Goal: Answer question/provide support: Share knowledge or assist other users

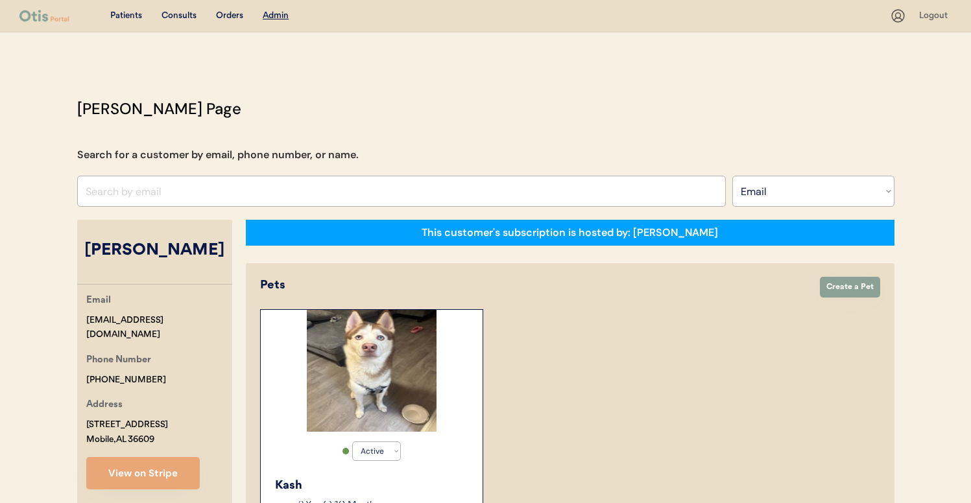
select select ""Email""
select select "true"
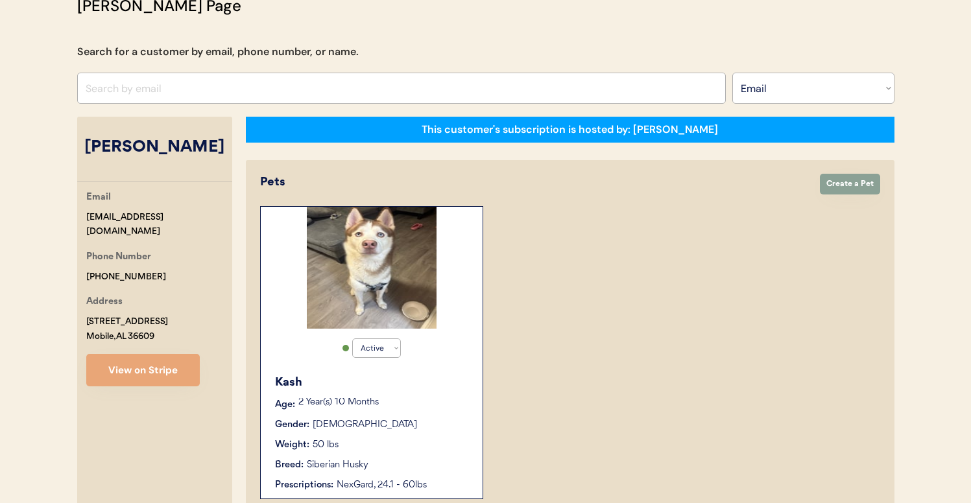
scroll to position [103, 0]
click at [283, 82] on input "input" at bounding box center [401, 88] width 648 height 31
click at [785, 99] on select "Search By Name Email Phone Number" at bounding box center [813, 88] width 162 height 31
select select ""Name""
click at [732, 73] on select "Search By Name Email Phone Number" at bounding box center [813, 88] width 162 height 31
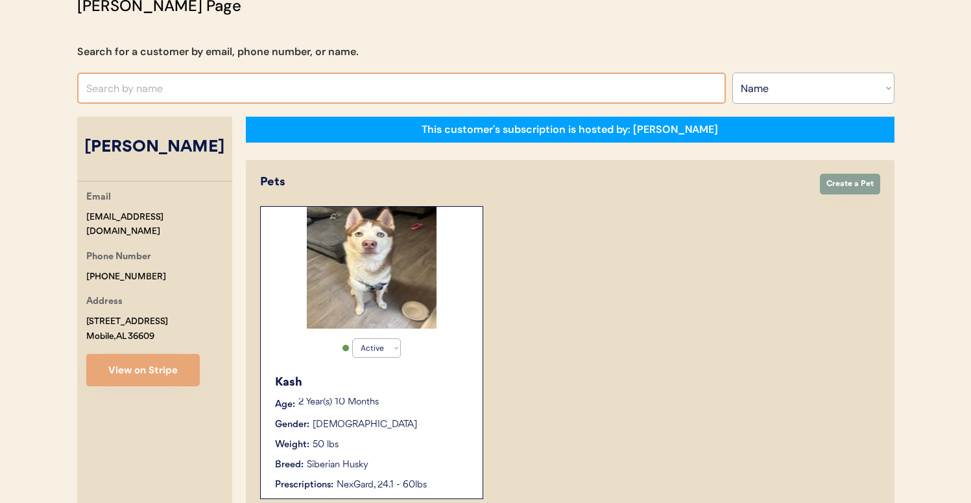
click at [435, 91] on input "text" at bounding box center [401, 88] width 648 height 31
type input "skylar"
type input "[PERSON_NAME]"
type input "skylar"
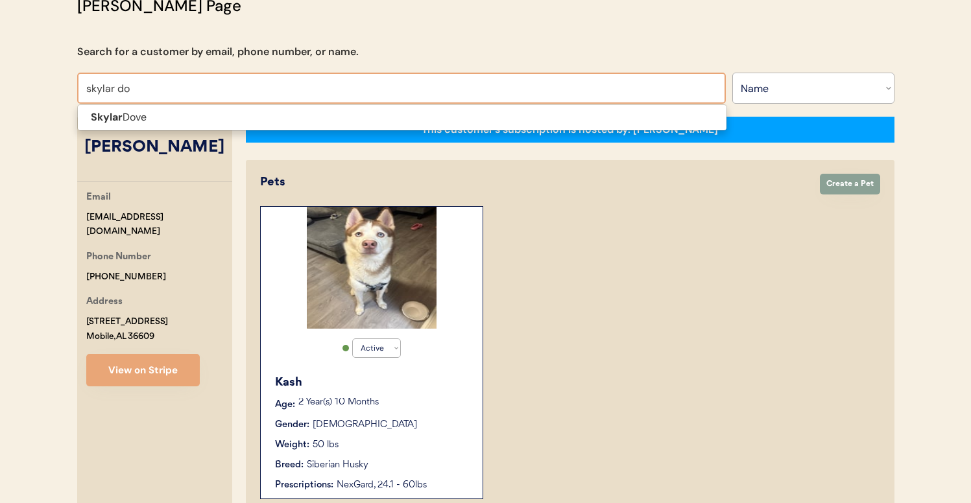
type input "skylar dov"
type input "[PERSON_NAME]"
type input "skylar dov"
click at [370, 132] on div "[PERSON_NAME] Page Search for a customer by email, phone number, or name. skyla…" at bounding box center [485, 389] width 843 height 790
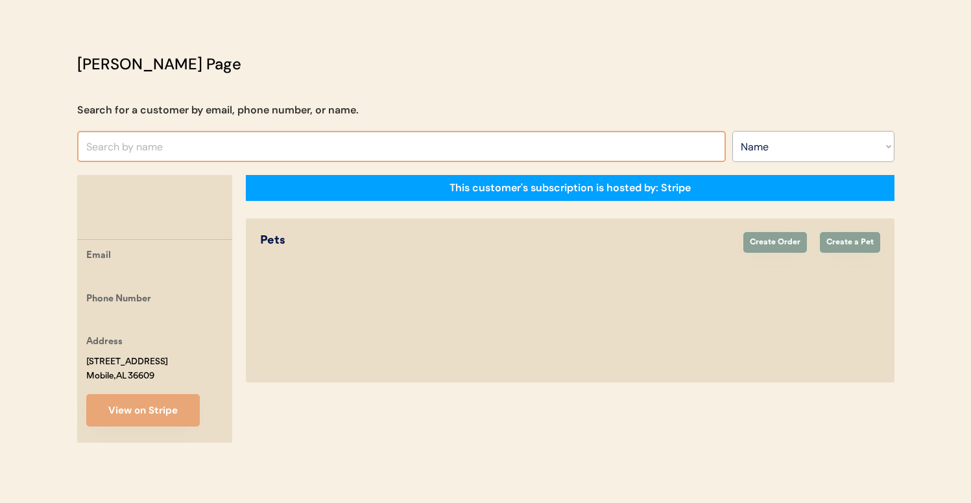
click at [370, 137] on input "text" at bounding box center [401, 146] width 648 height 31
type input "sk"
type input "[PERSON_NAME]"
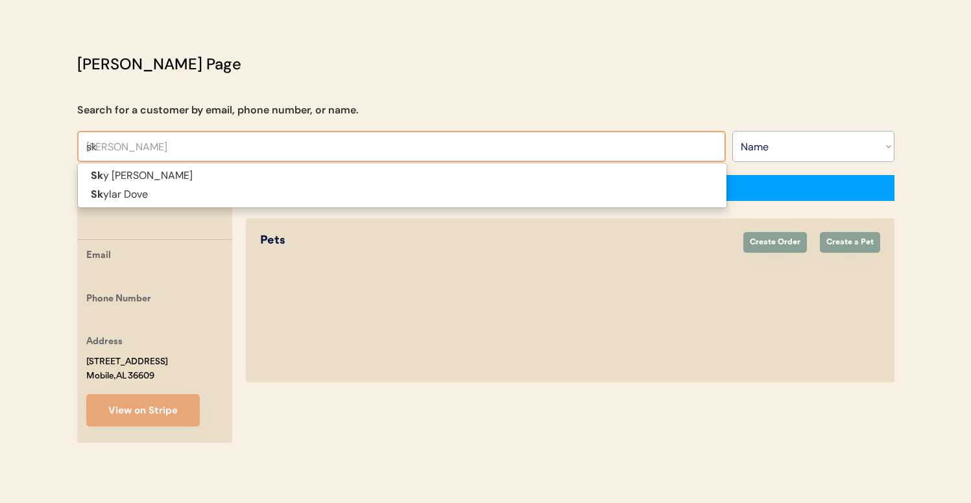
type input "sky"
type input "skyl"
type input "[PERSON_NAME]"
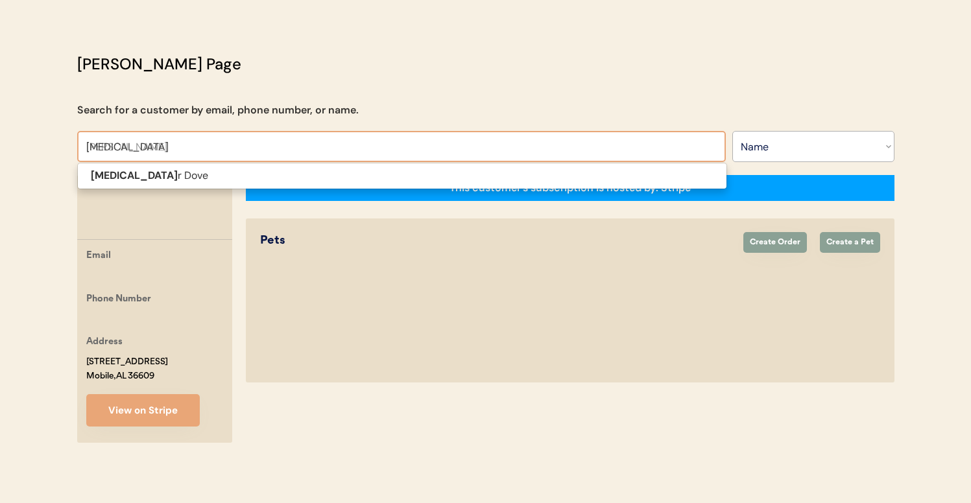
type input "skylar"
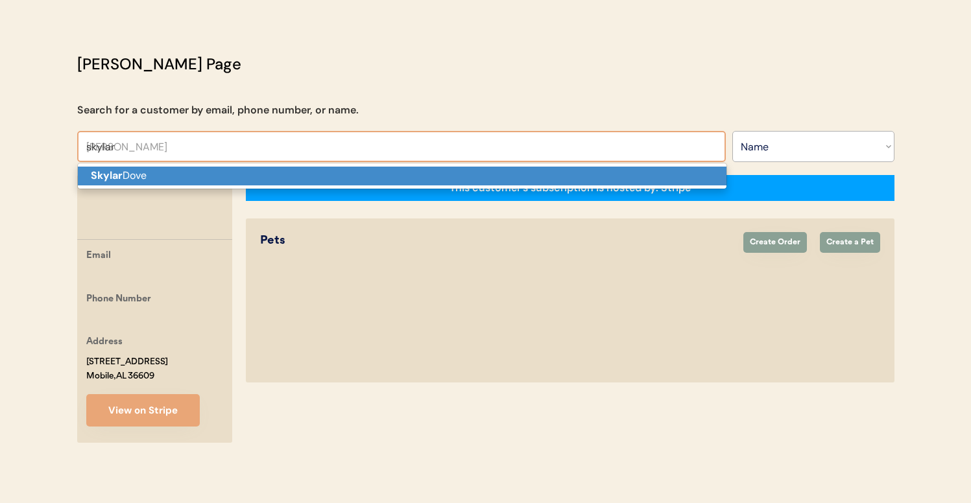
click at [364, 167] on p "[PERSON_NAME]" at bounding box center [402, 176] width 648 height 19
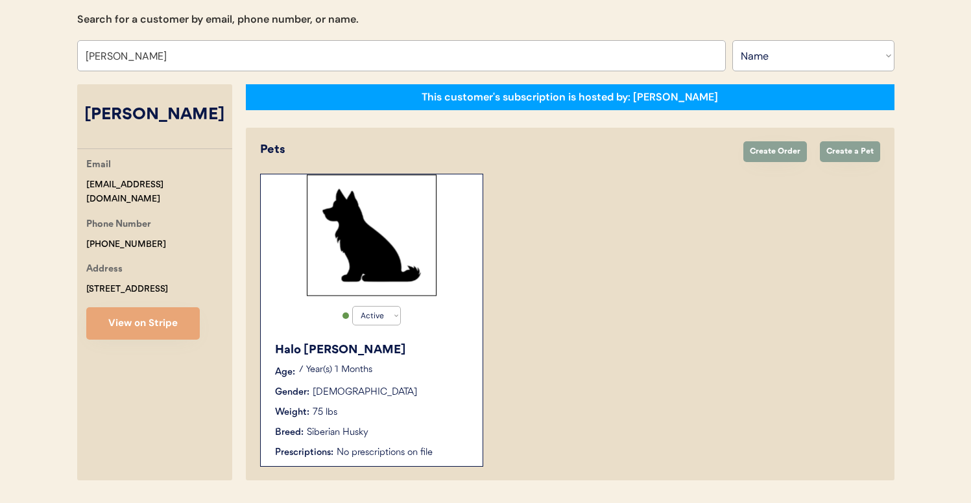
scroll to position [173, 0]
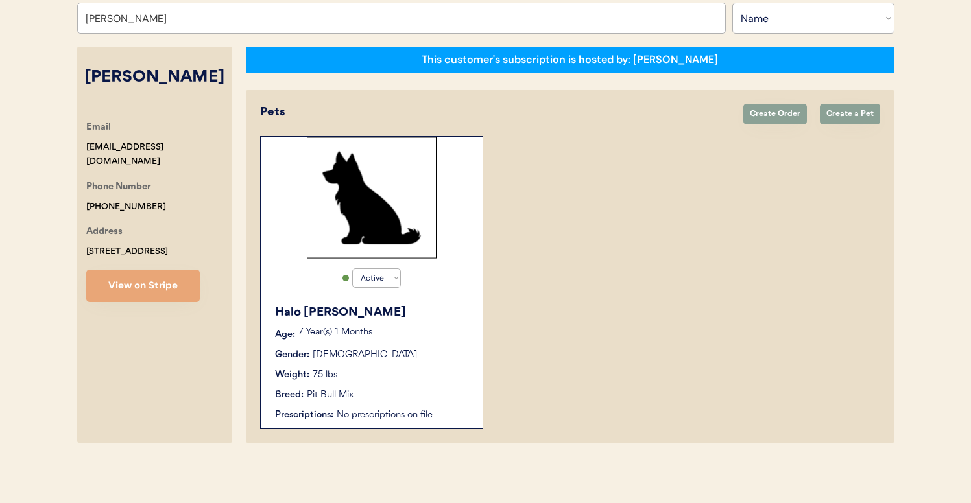
type input "[PERSON_NAME]"
click at [432, 337] on div "7 Year(s) 1 Months" at bounding box center [383, 334] width 171 height 13
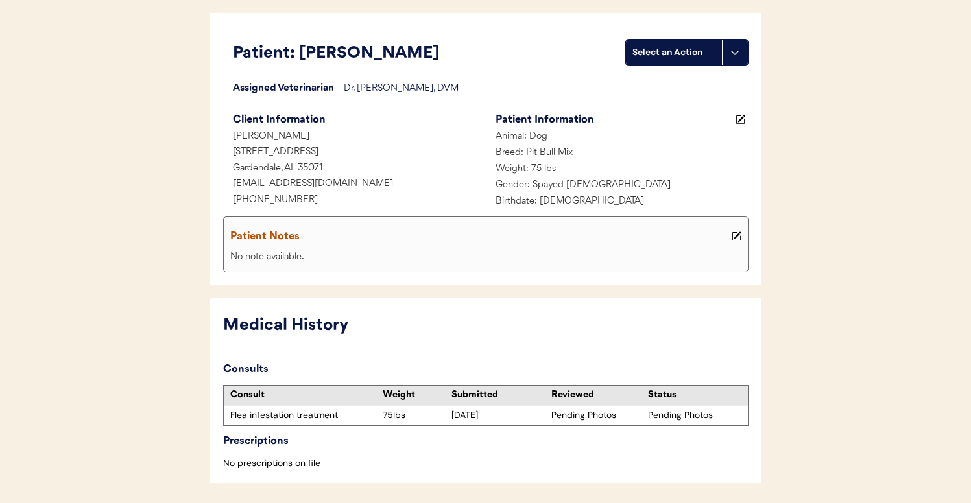
scroll to position [124, 0]
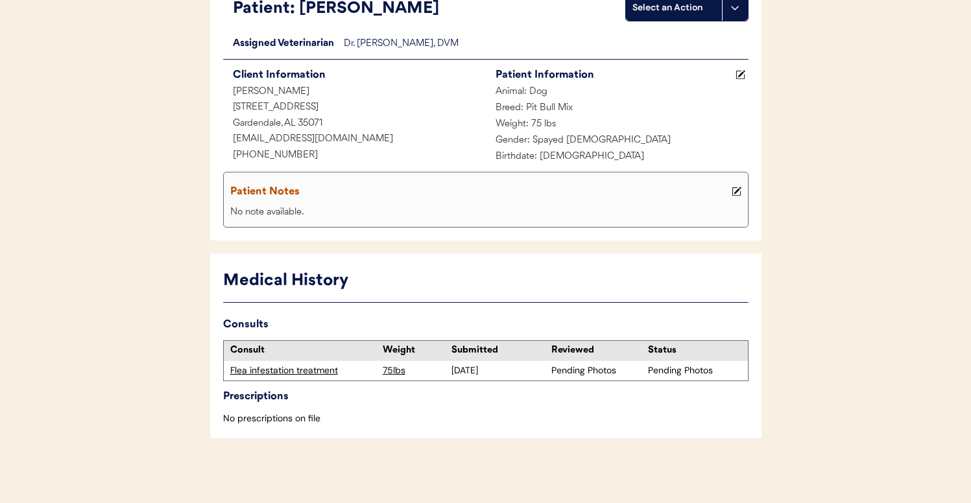
click at [280, 370] on div "Flea infestation treatment" at bounding box center [303, 370] width 146 height 13
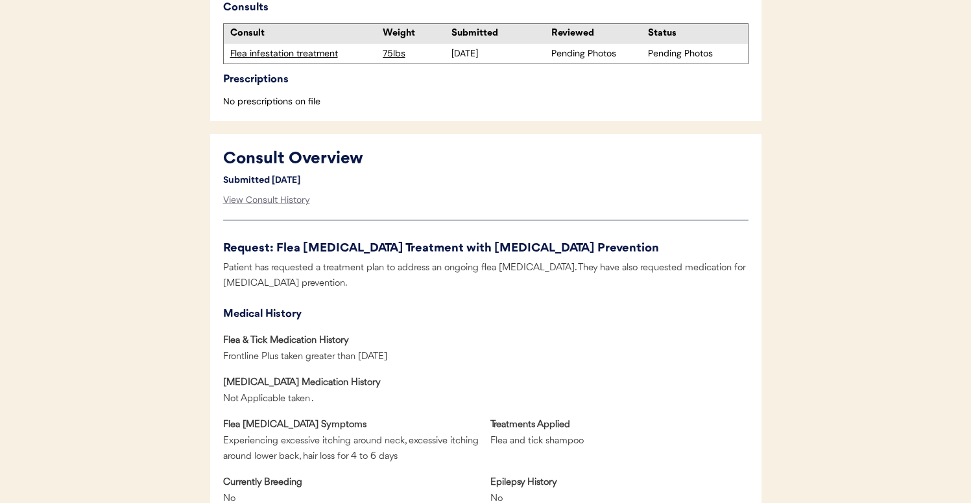
scroll to position [185, 0]
